Goal: Task Accomplishment & Management: Use online tool/utility

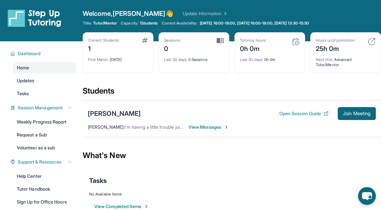
click at [356, 114] on span "Join Meeting" at bounding box center [357, 114] width 28 height 4
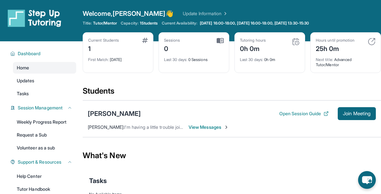
click at [356, 109] on button "Join Meeting" at bounding box center [357, 113] width 38 height 13
